Goal: Task Accomplishment & Management: Manage account settings

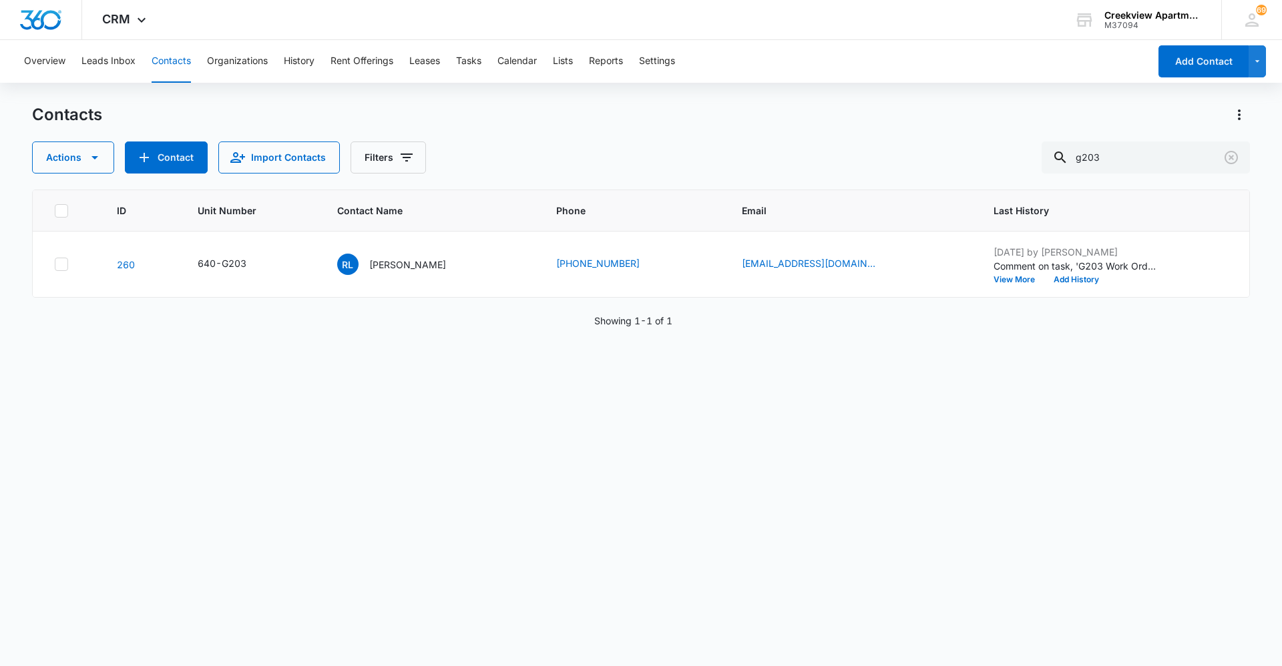
click at [32, 524] on div "ID Unit Number Contact Name Phone Email Last History 260 640-G203 [PERSON_NAME]…" at bounding box center [641, 419] width 1218 height 459
drag, startPoint x: 1191, startPoint y: 155, endPoint x: 1026, endPoint y: 164, distance: 165.2
click at [1026, 164] on div "Actions Contact Import Contacts Filters g203" at bounding box center [641, 158] width 1218 height 32
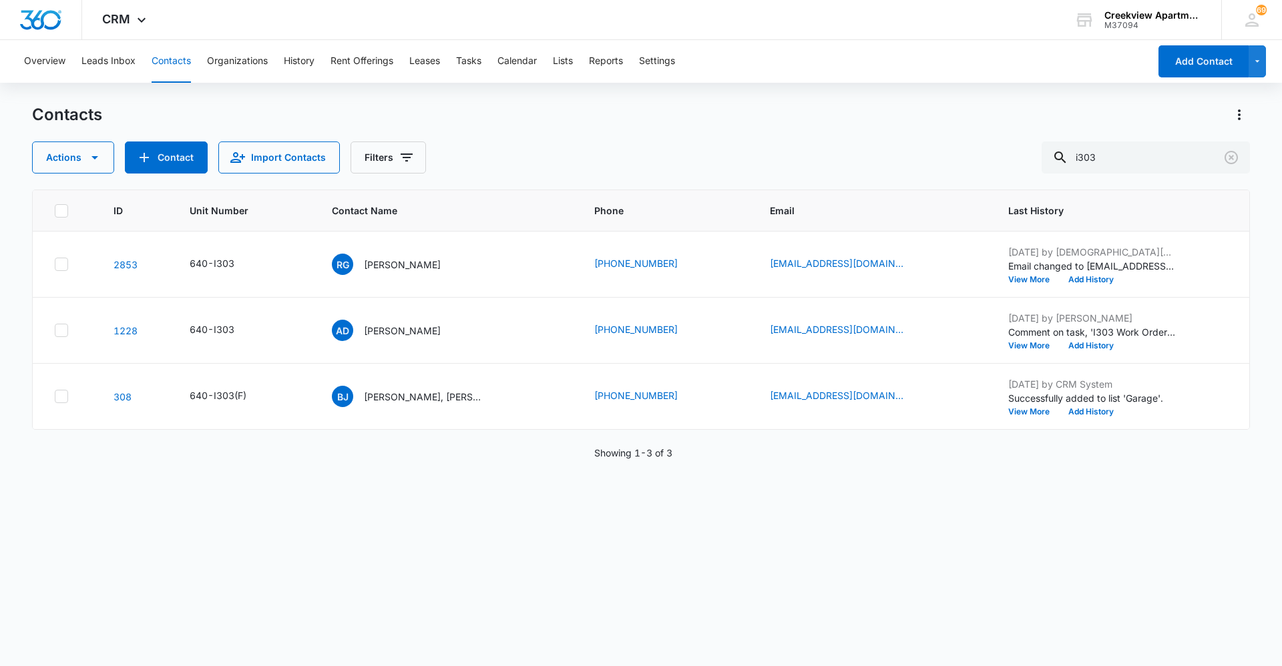
click at [614, 598] on div "ID Unit Number Contact Name Phone Email Last History 2853 640-I303 RG [PERSON_N…" at bounding box center [641, 419] width 1218 height 459
click at [621, 586] on div "ID Unit Number Contact Name Phone Email Last History 2853 640-I303 RG [PERSON_N…" at bounding box center [641, 419] width 1218 height 459
click at [713, 578] on div "ID Unit Number Contact Name Phone Email Last History 2853 640-I303 RG [PERSON_N…" at bounding box center [641, 419] width 1218 height 459
drag, startPoint x: 1107, startPoint y: 161, endPoint x: 1064, endPoint y: 161, distance: 43.4
click at [1064, 161] on div "i303" at bounding box center [1146, 158] width 208 height 32
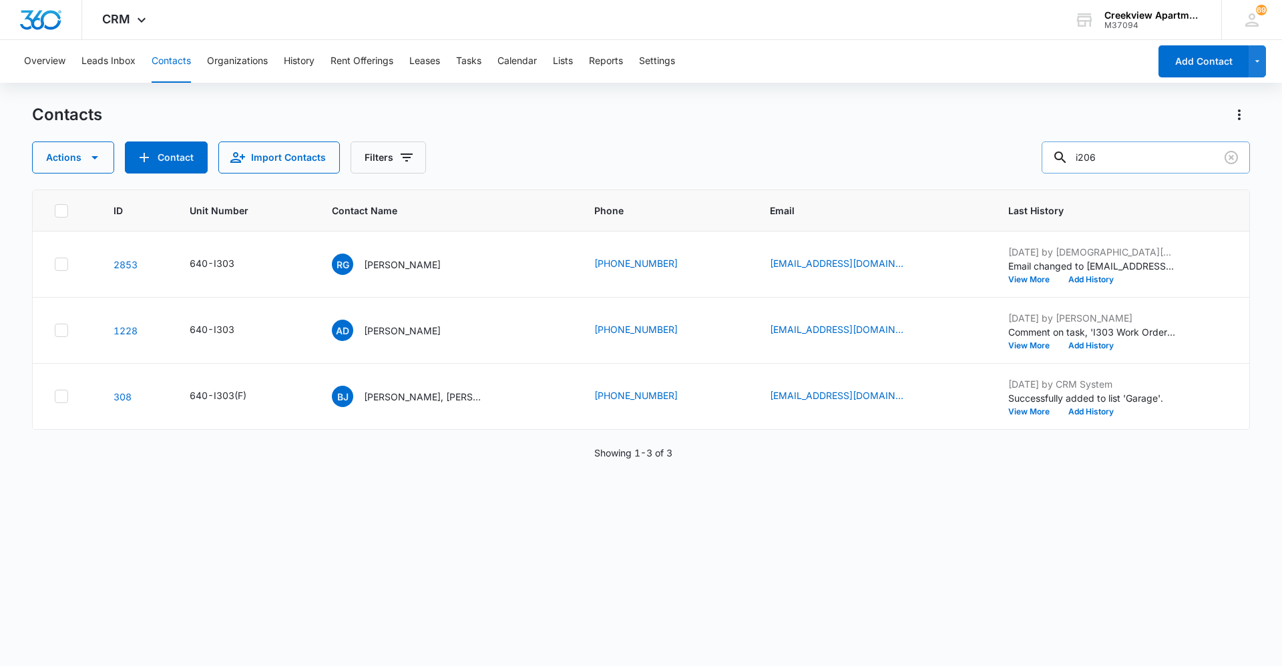
type input "i206"
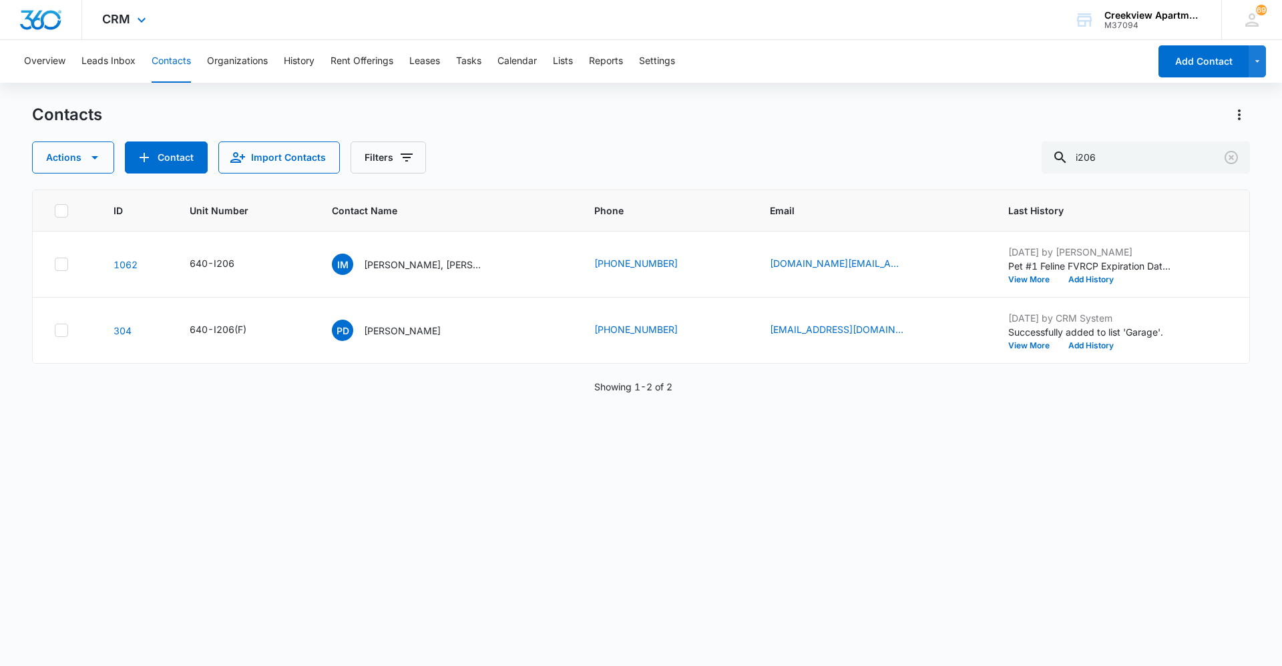
click at [460, 6] on div "CRM Apps Reputation Websites Forms CRM Email Social Content Ads Intelligence Fi…" at bounding box center [641, 20] width 1282 height 40
click at [451, 258] on p "[PERSON_NAME], [PERSON_NAME]" at bounding box center [424, 265] width 120 height 14
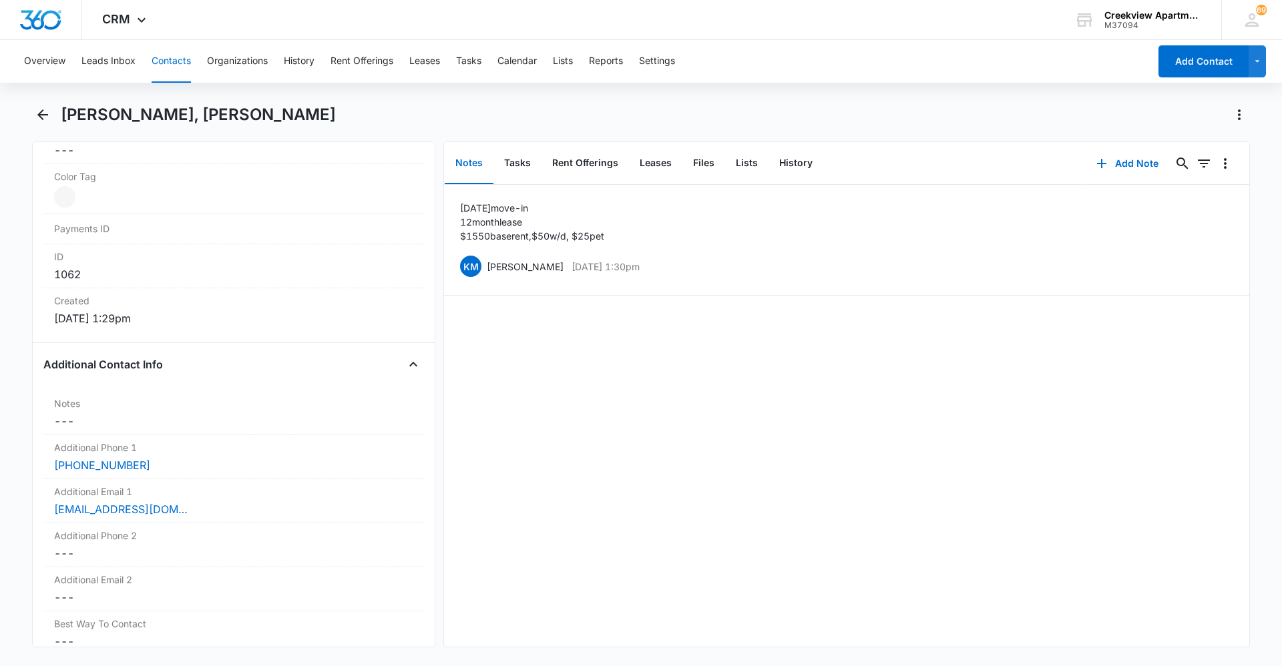
scroll to position [868, 0]
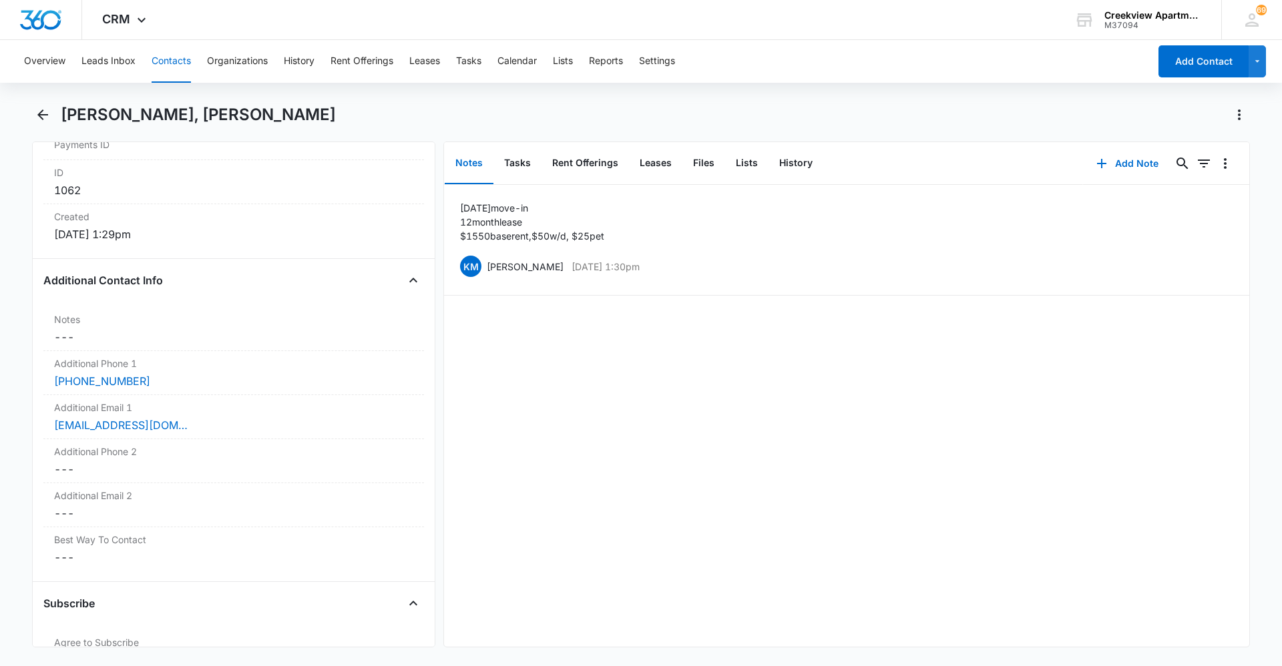
click at [641, 541] on div "[DATE] move-[DATE] lease $1550 base rent, $50 w/d, $25 pet KM [PERSON_NAME] [DA…" at bounding box center [846, 416] width 805 height 462
click at [869, 622] on div "[DATE] move-[DATE] lease $1550 base rent, $50 w/d, $25 pet KM [PERSON_NAME] [DA…" at bounding box center [846, 416] width 805 height 462
